Goal: Transaction & Acquisition: Obtain resource

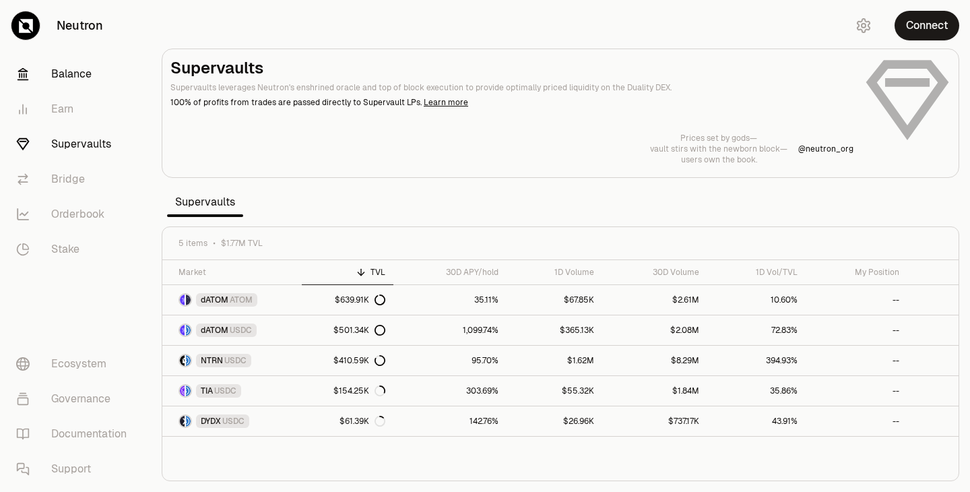
click at [90, 81] on link "Balance" at bounding box center [75, 74] width 140 height 35
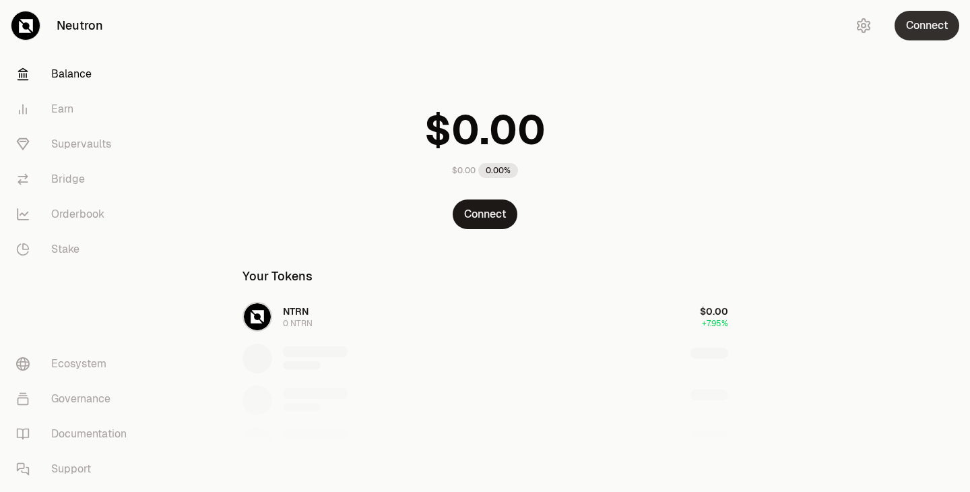
click at [932, 28] on button "Connect" at bounding box center [927, 26] width 65 height 30
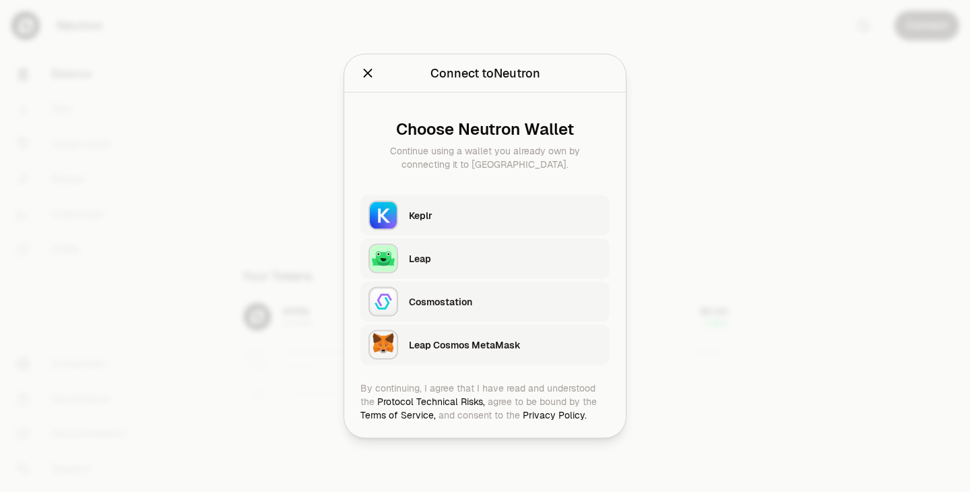
click at [409, 209] on div "Keplr" at bounding box center [505, 215] width 193 height 13
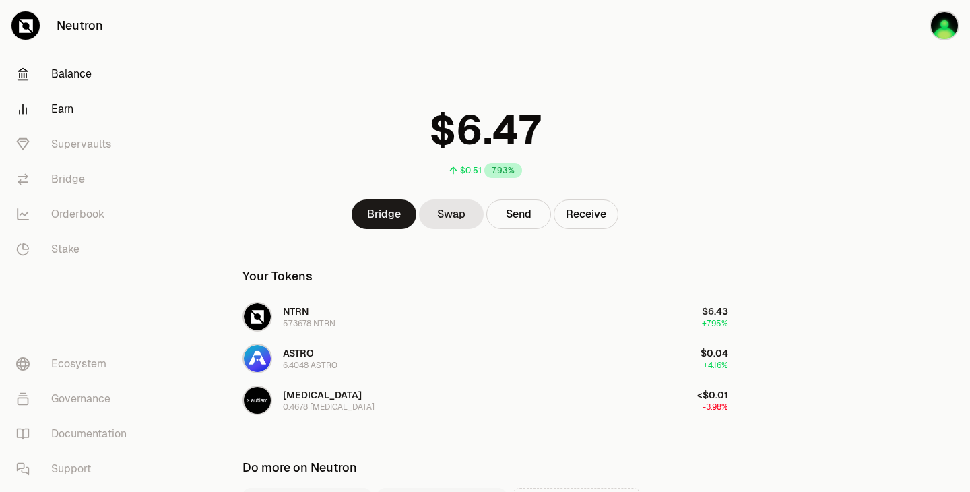
click at [79, 122] on link "Earn" at bounding box center [75, 109] width 140 height 35
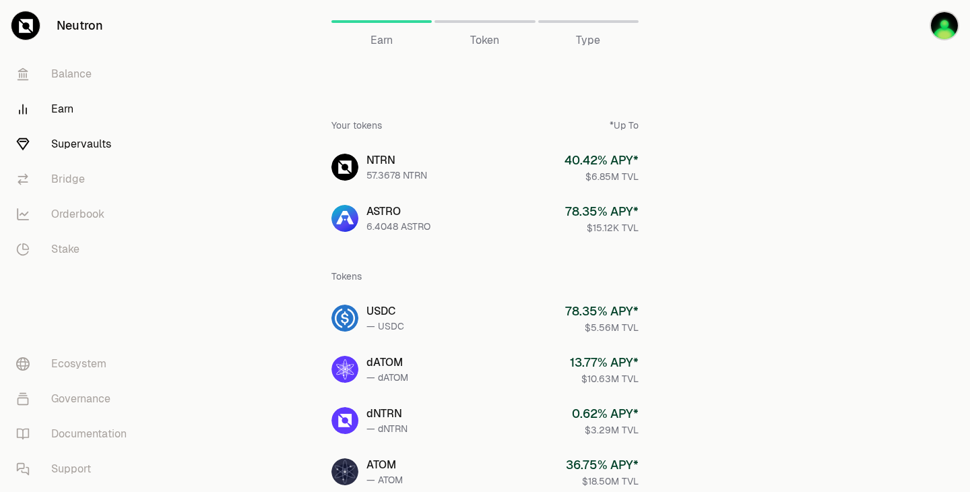
click at [86, 139] on link "Supervaults" at bounding box center [75, 144] width 140 height 35
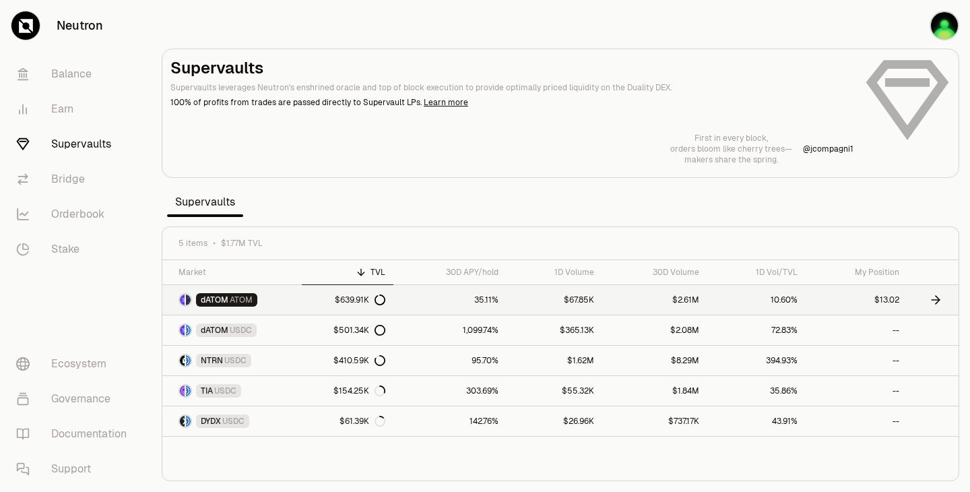
click at [938, 301] on icon at bounding box center [938, 300] width 4 height 8
